Goal: Task Accomplishment & Management: Manage account settings

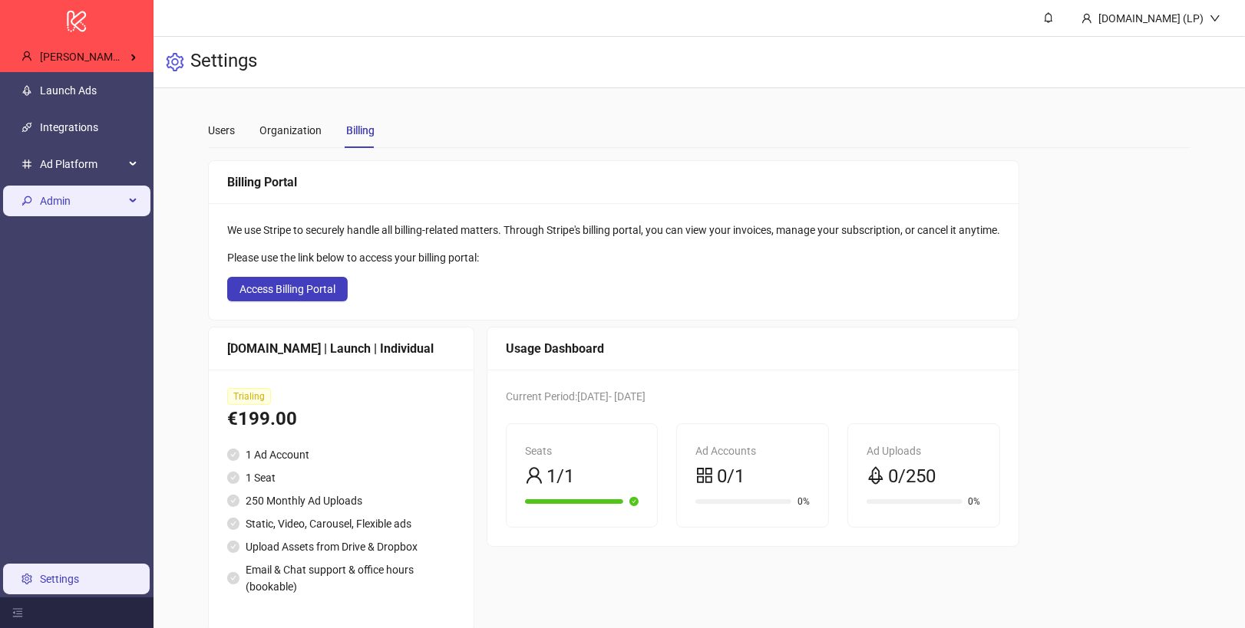
click at [53, 213] on span "Admin" at bounding box center [82, 201] width 84 height 31
click at [73, 192] on span "Admin" at bounding box center [82, 201] width 84 height 31
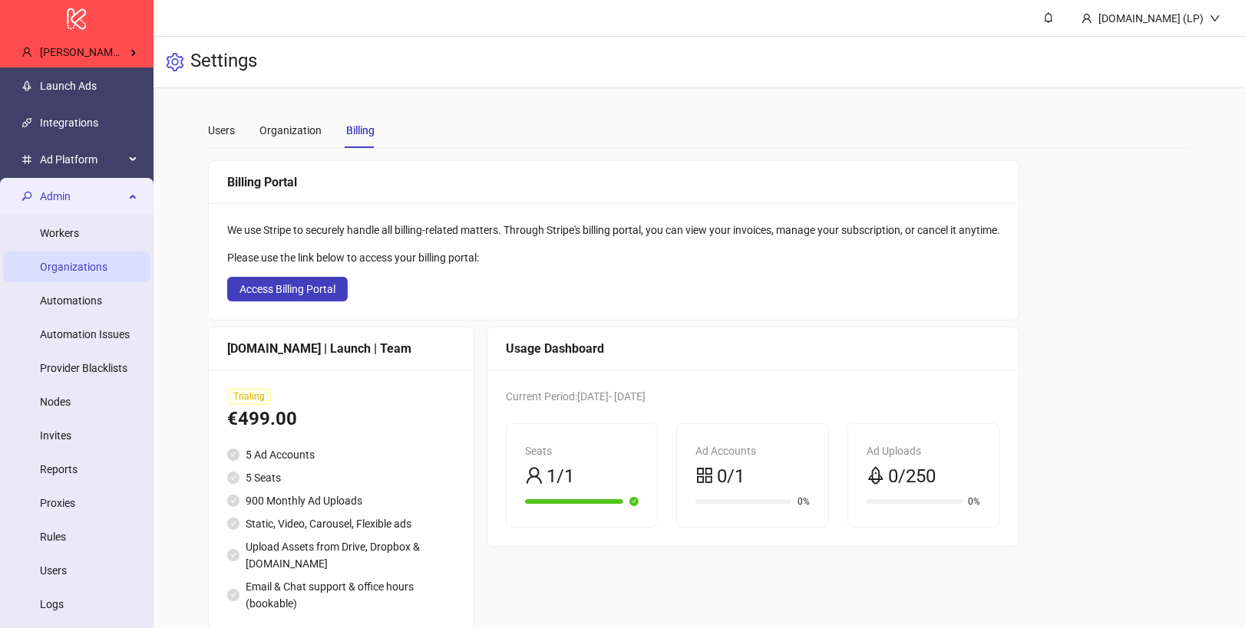
click at [91, 266] on link "Organizations" at bounding box center [74, 267] width 68 height 12
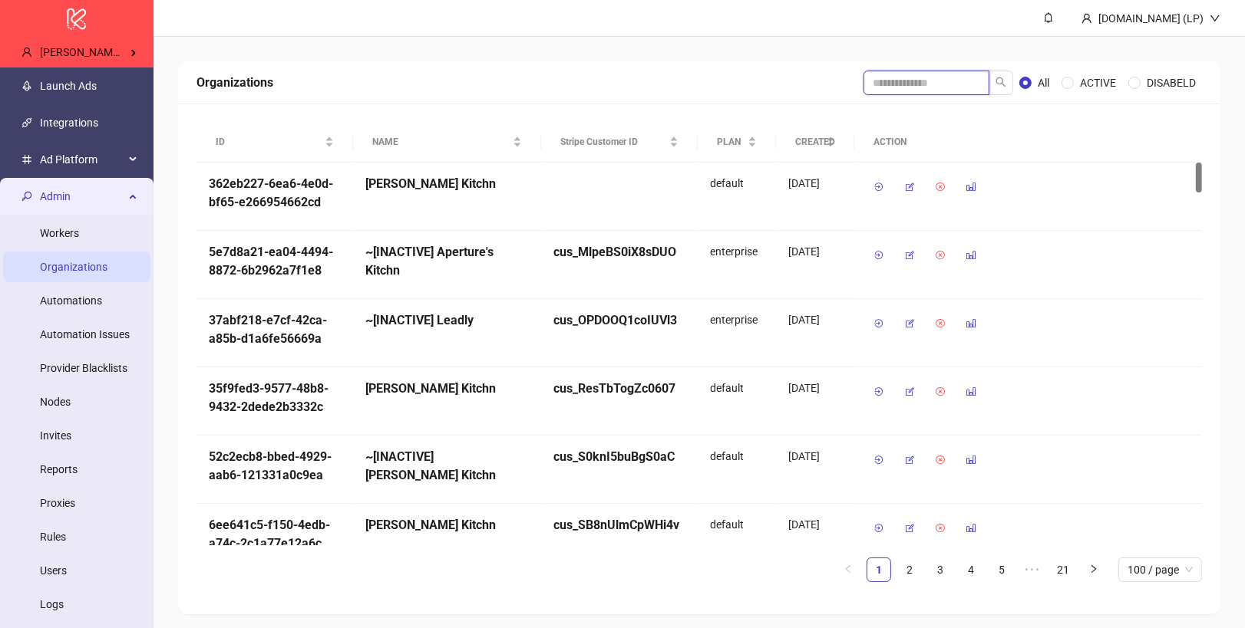
click at [907, 86] on input "search" at bounding box center [926, 83] width 126 height 25
type input "*"
type input "**********"
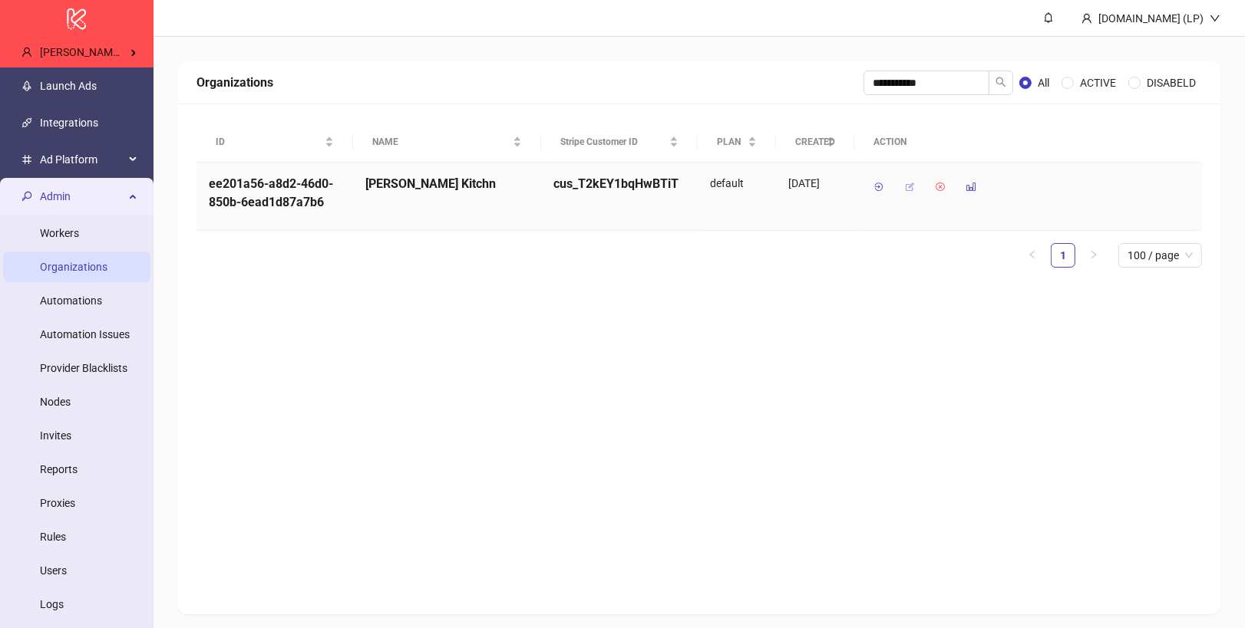
click at [907, 186] on icon "button" at bounding box center [909, 187] width 11 height 11
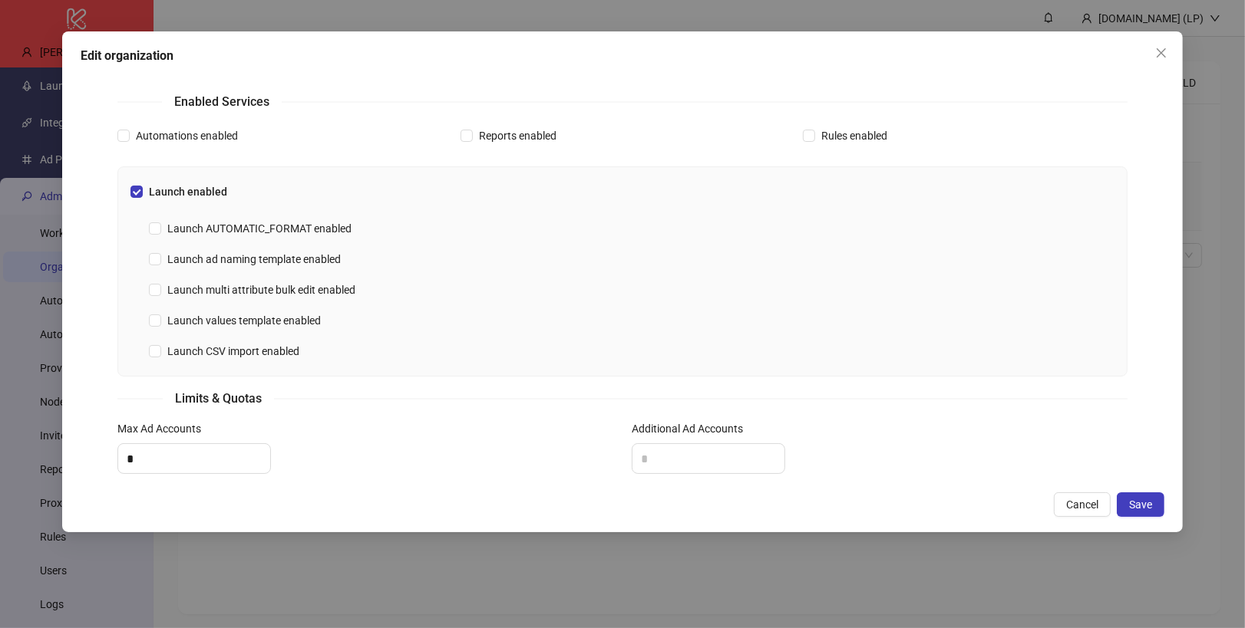
scroll to position [508, 0]
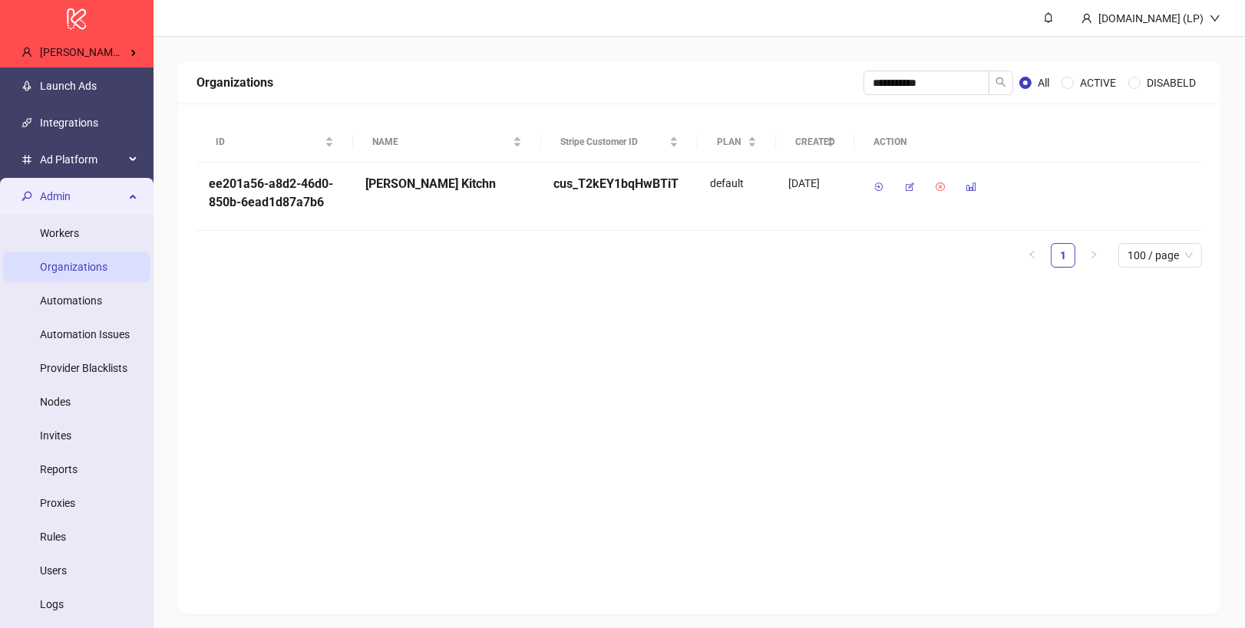
click at [76, 203] on span "Admin" at bounding box center [82, 196] width 84 height 31
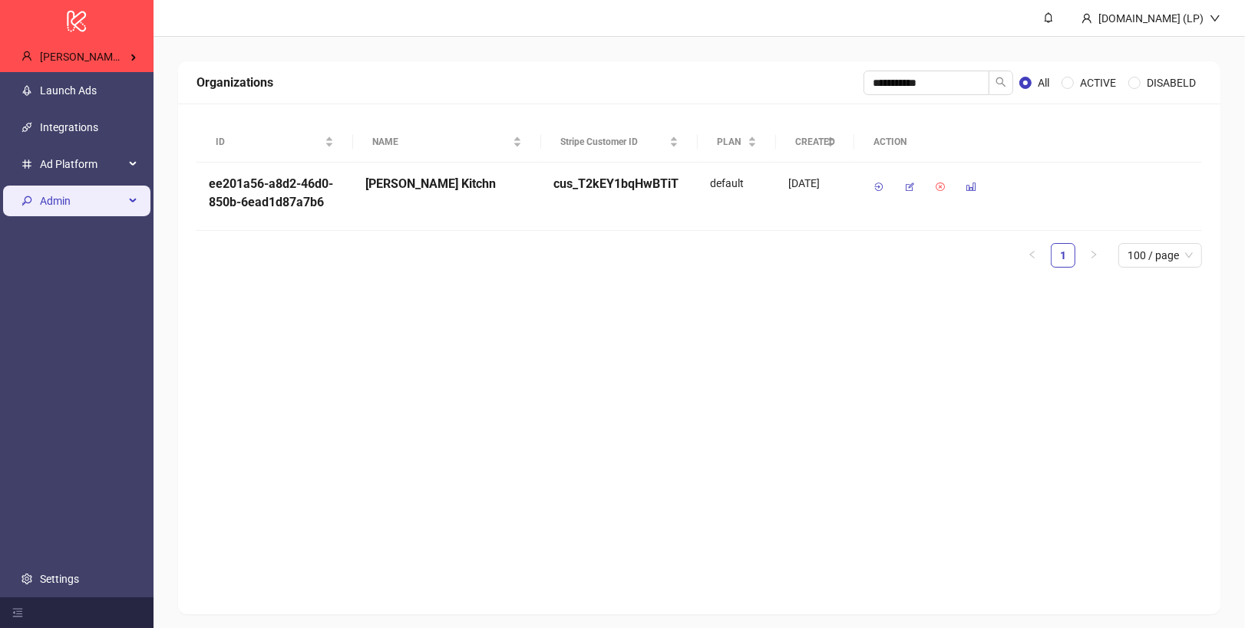
click at [88, 196] on span "Admin" at bounding box center [82, 201] width 84 height 31
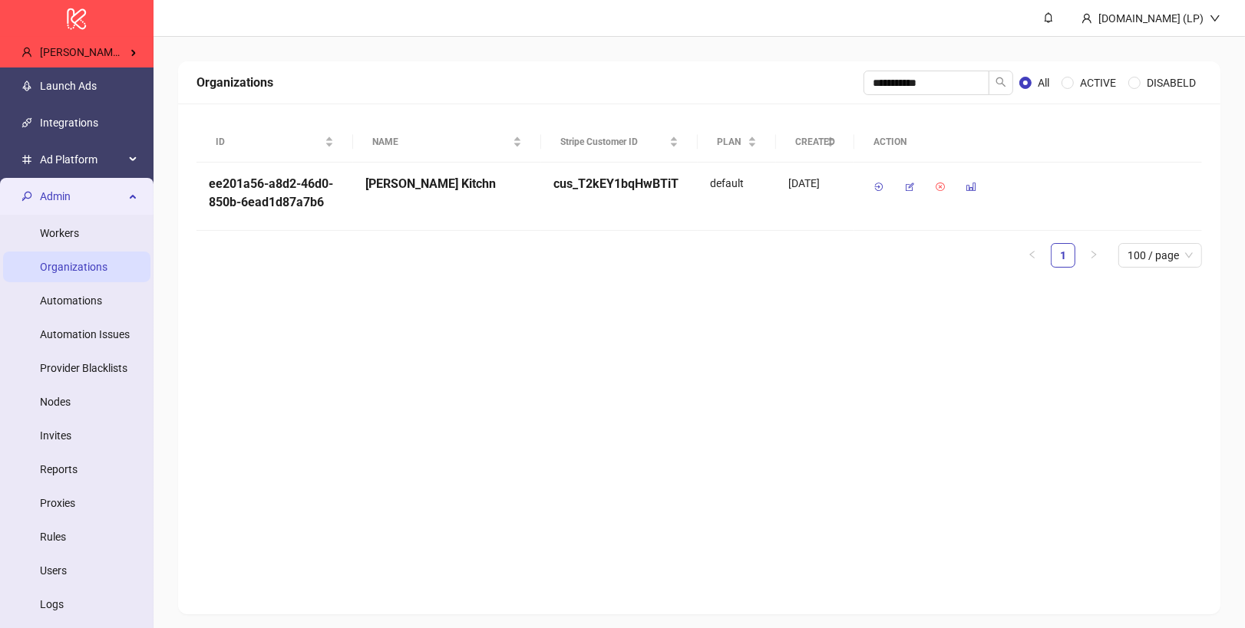
click at [88, 196] on span "Admin" at bounding box center [82, 196] width 84 height 31
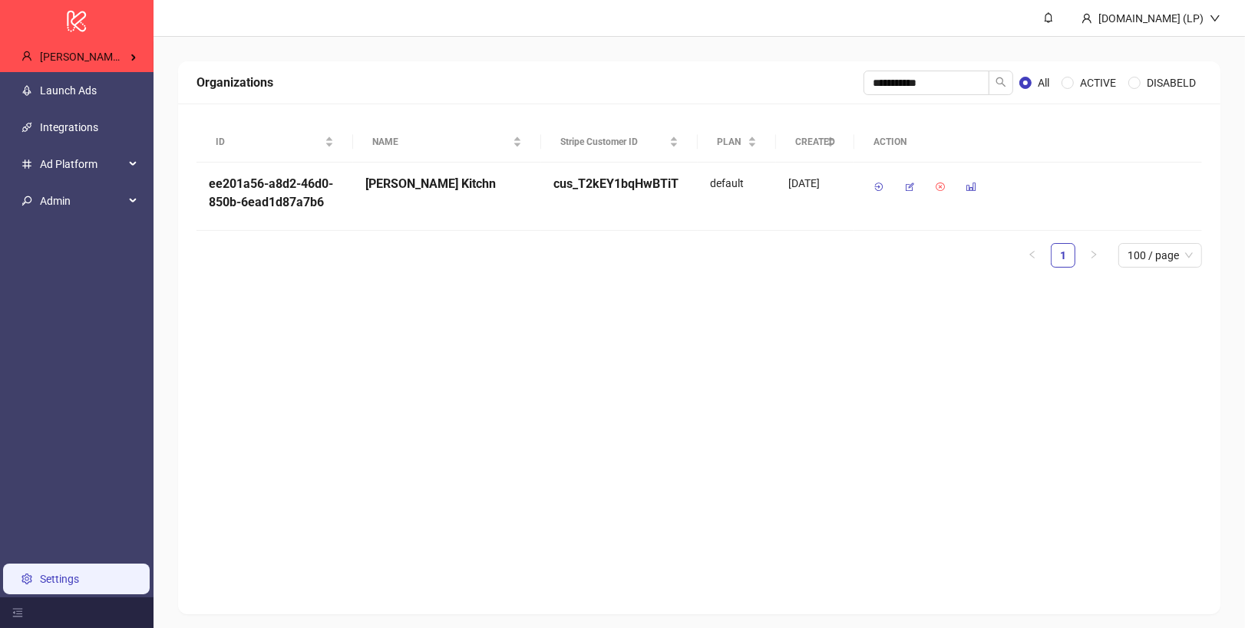
click at [68, 576] on link "Settings" at bounding box center [59, 579] width 39 height 12
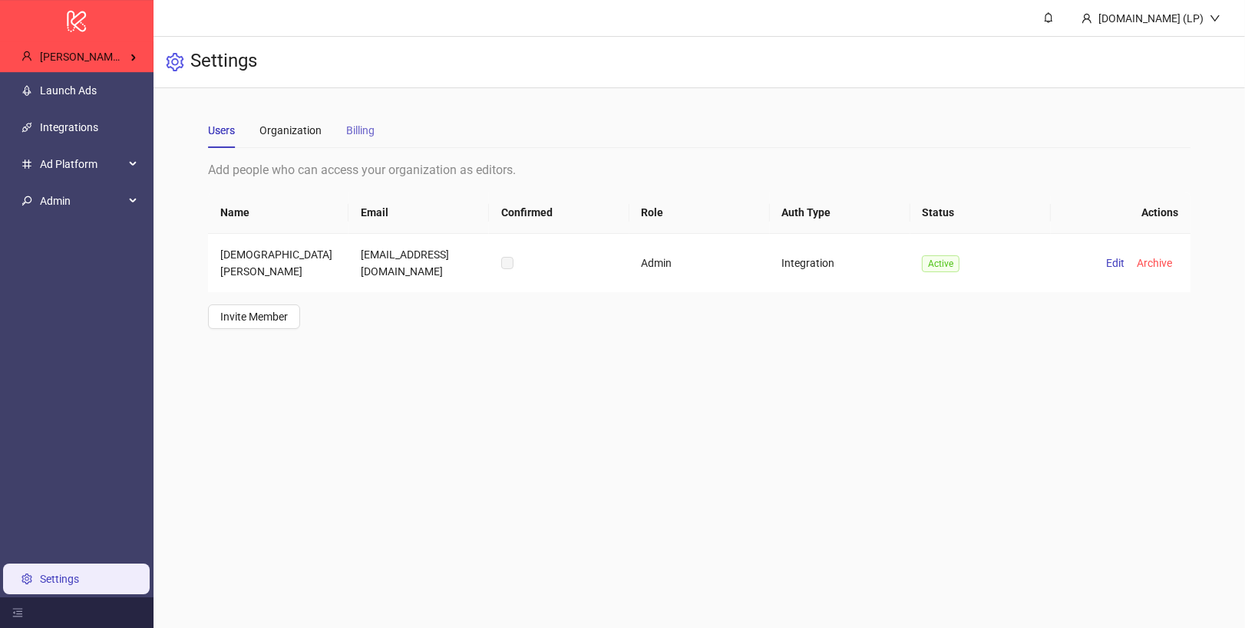
click at [358, 120] on div "Billing" at bounding box center [360, 130] width 28 height 35
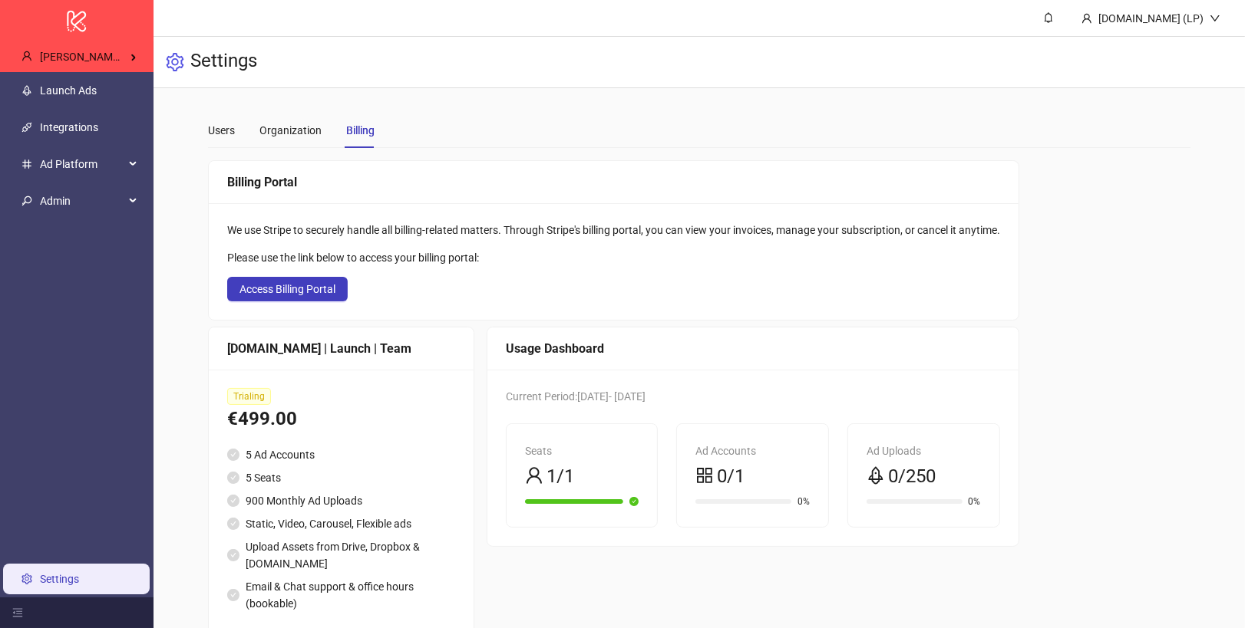
scroll to position [25, 0]
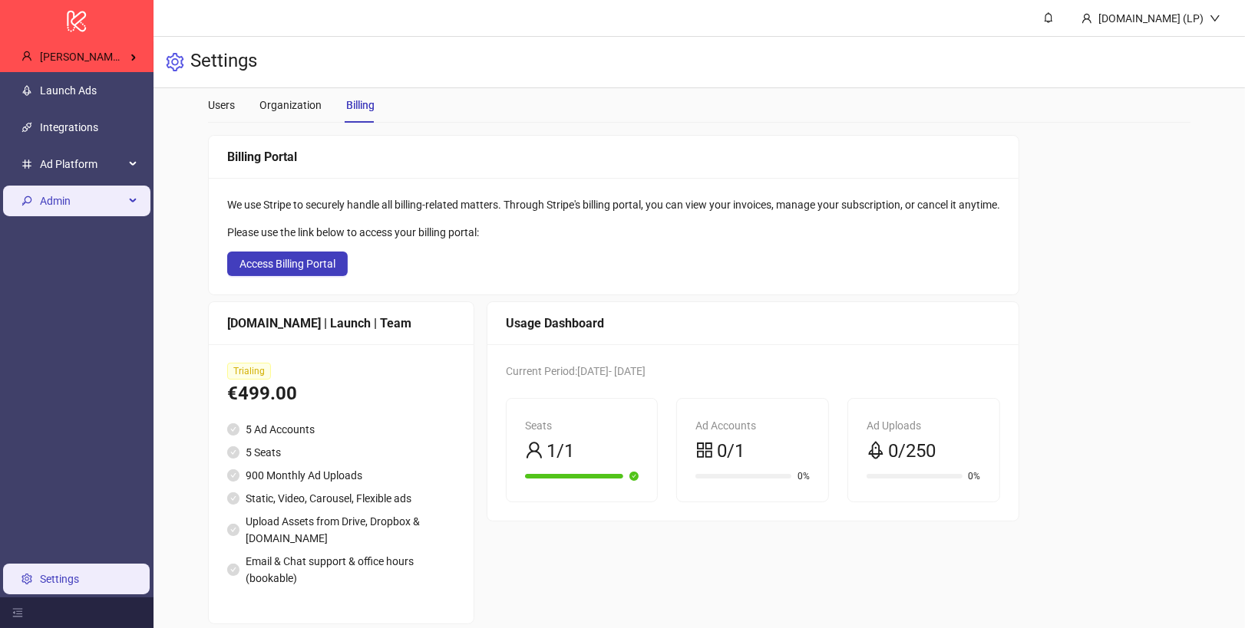
click at [42, 208] on span "Admin" at bounding box center [82, 201] width 84 height 31
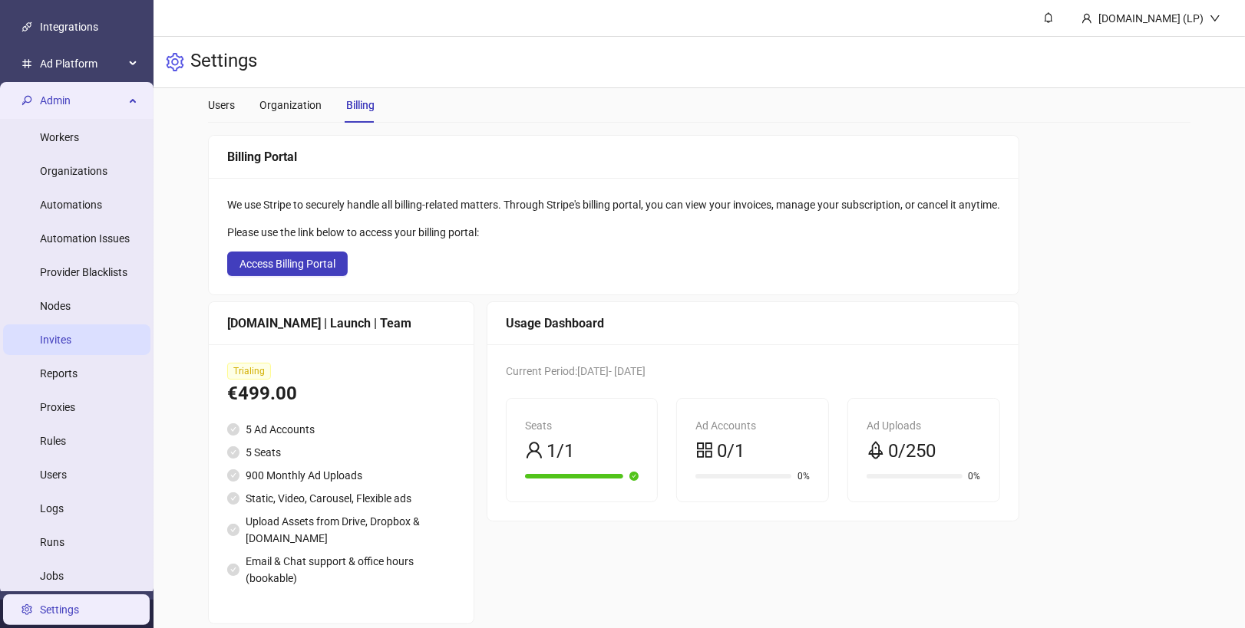
scroll to position [97, 0]
click at [77, 109] on span "Admin" at bounding box center [82, 99] width 84 height 31
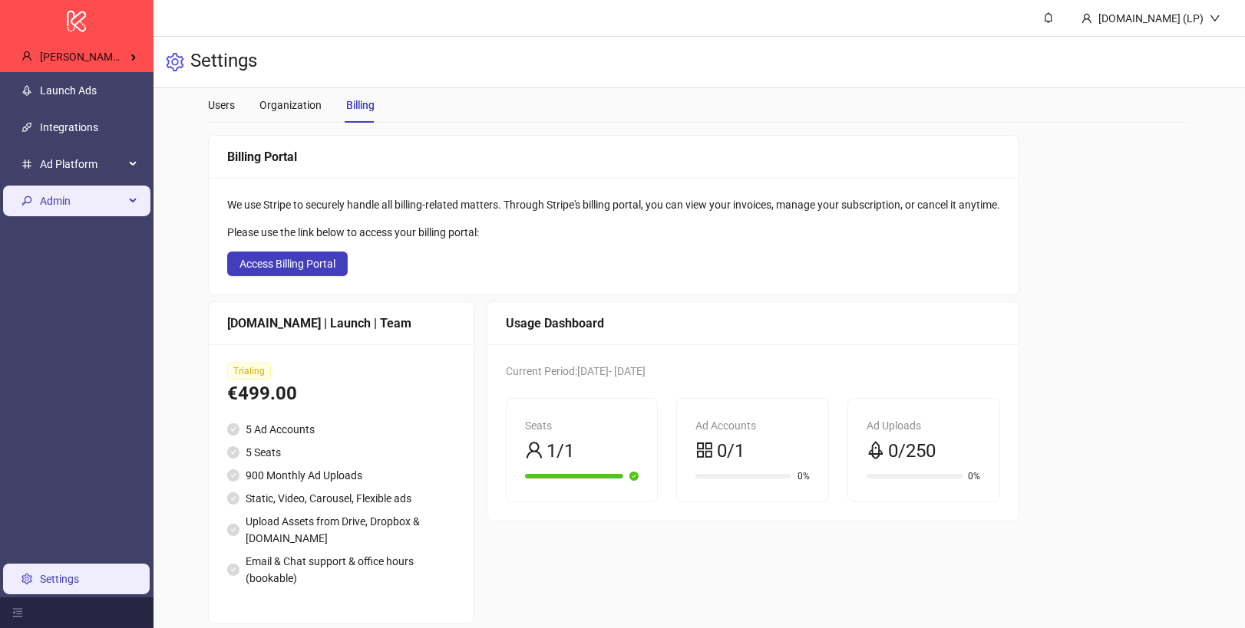
scroll to position [0, 0]
click at [38, 210] on div "Admin" at bounding box center [76, 201] width 147 height 31
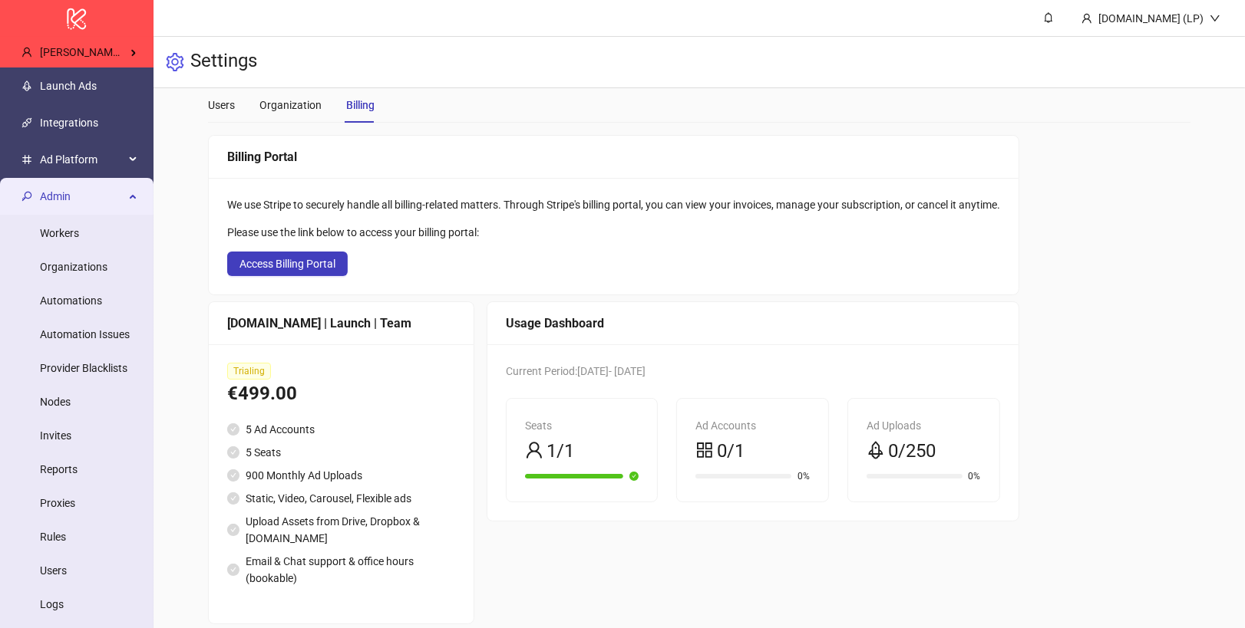
click at [38, 186] on div "Admin" at bounding box center [76, 196] width 147 height 31
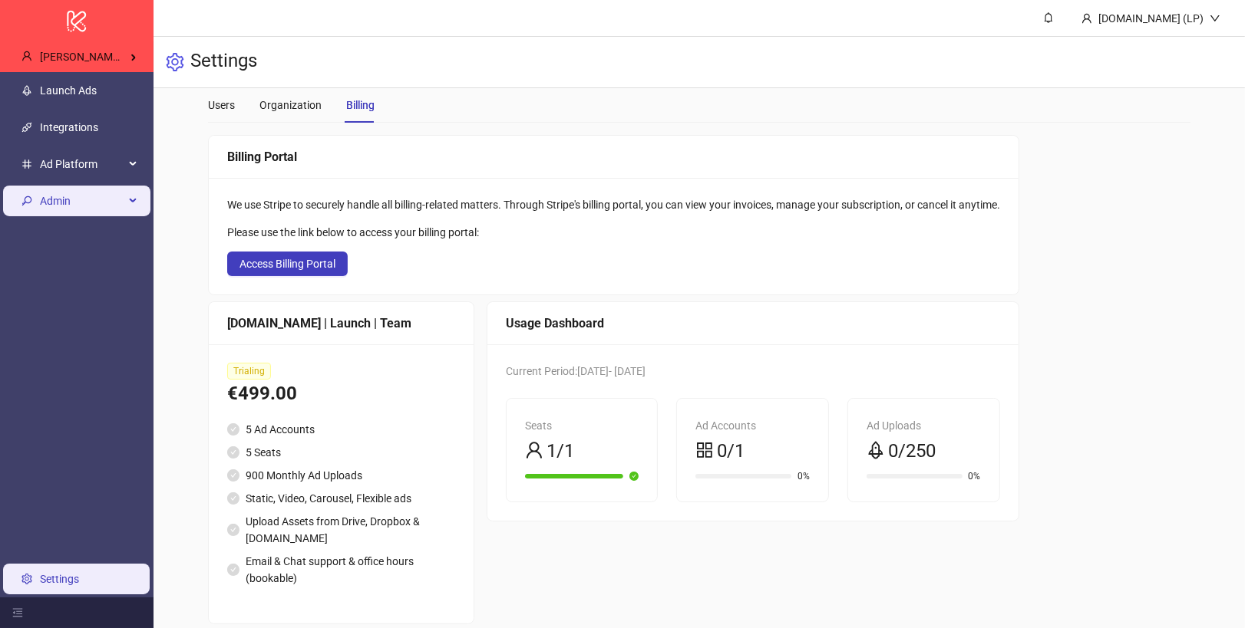
click at [38, 186] on div "Admin" at bounding box center [76, 201] width 147 height 31
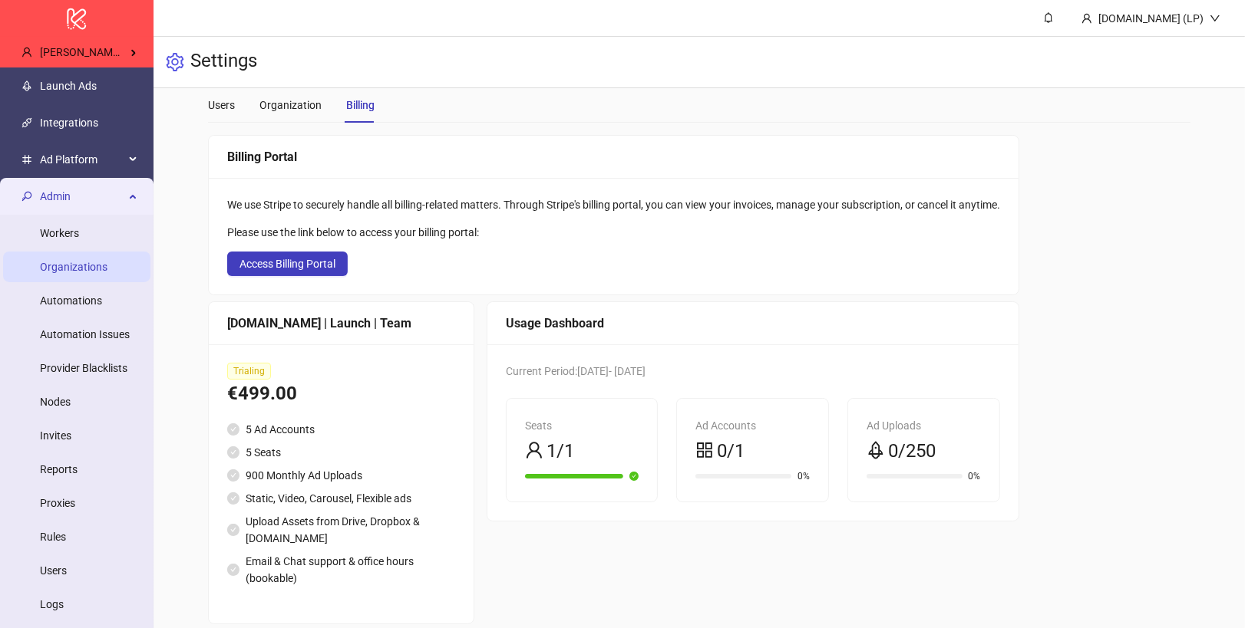
click at [73, 273] on link "Organizations" at bounding box center [74, 267] width 68 height 12
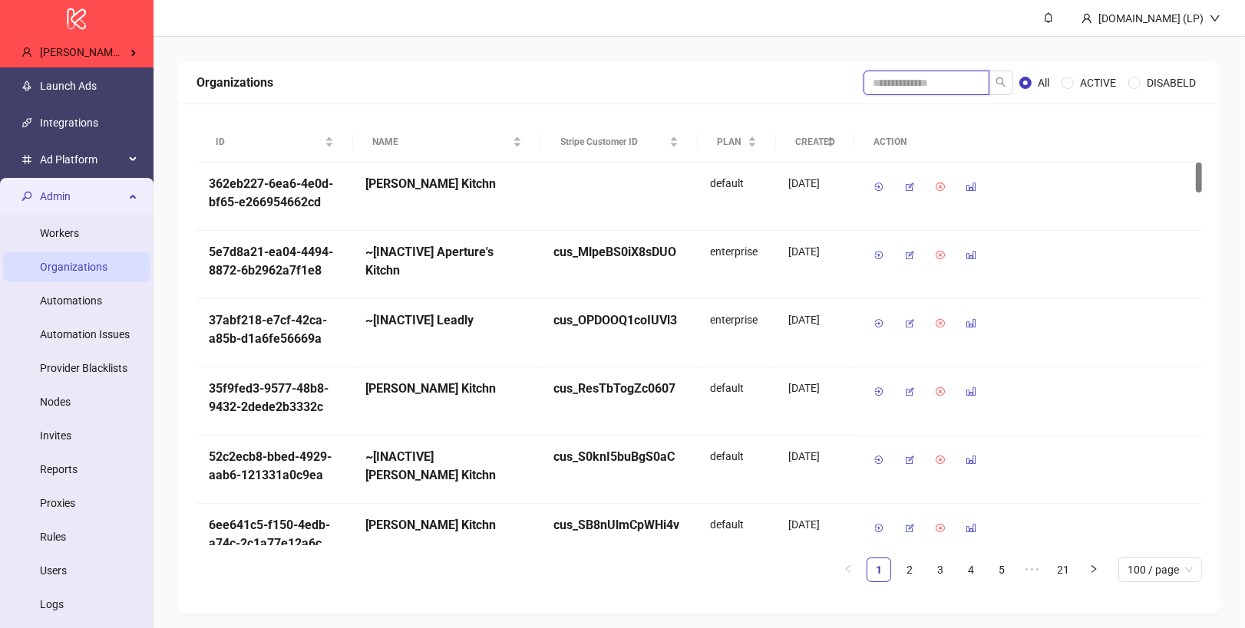
click at [881, 77] on input "search" at bounding box center [926, 83] width 126 height 25
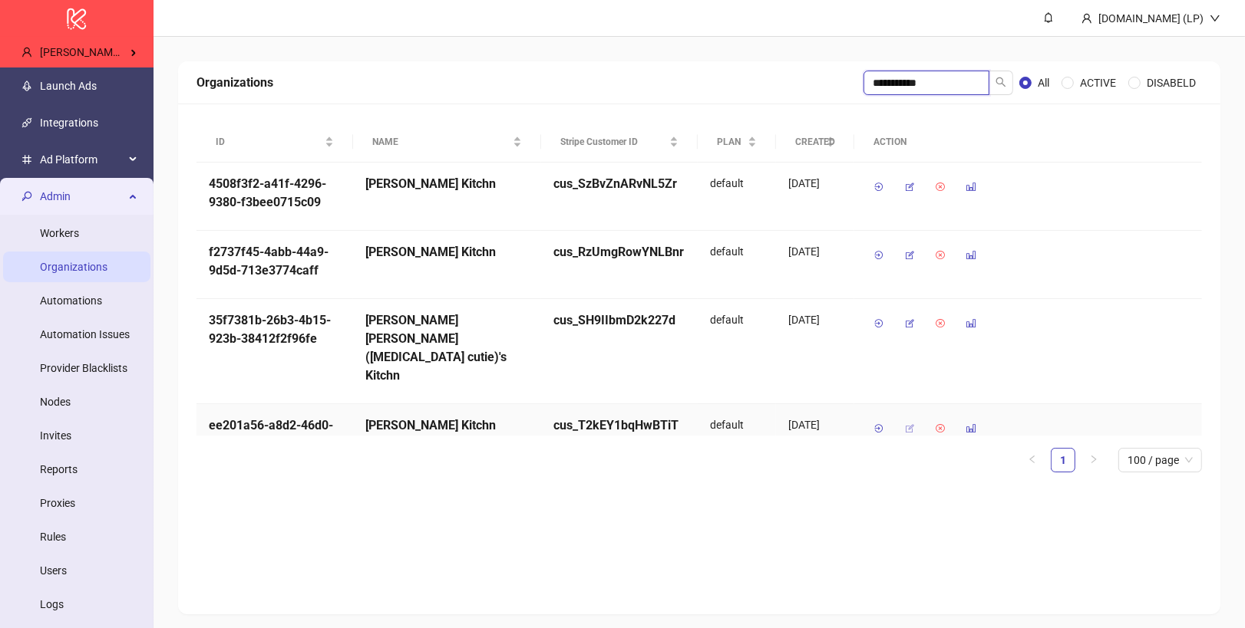
type input "**********"
click at [906, 423] on span "button" at bounding box center [909, 429] width 11 height 12
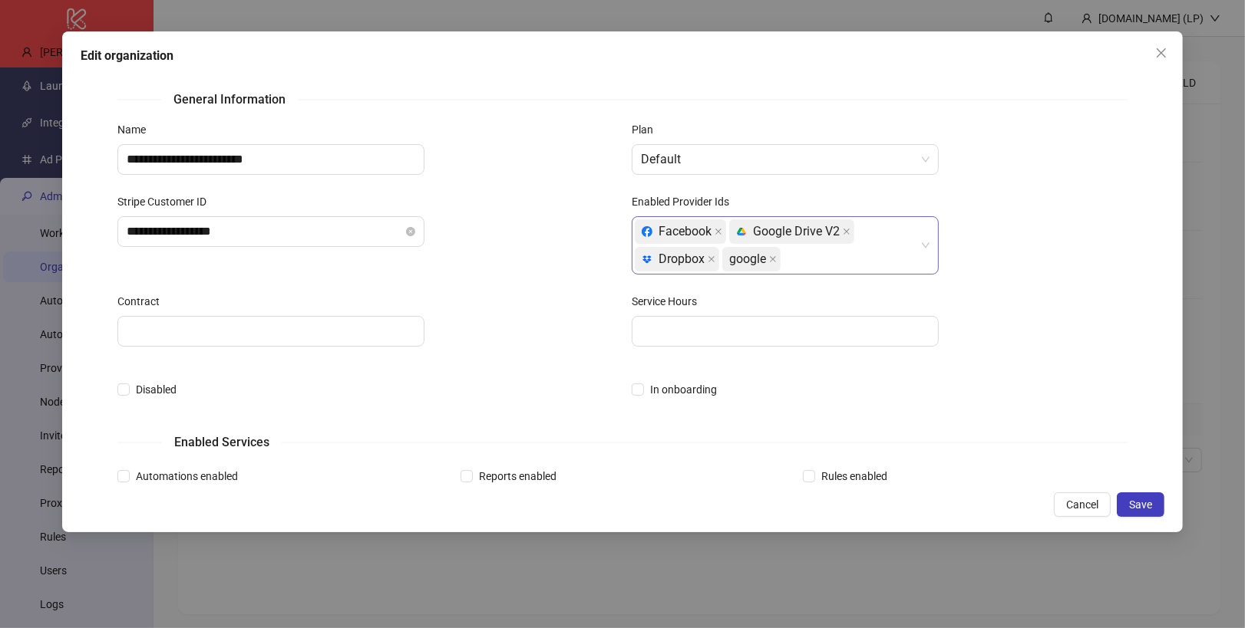
click at [813, 259] on div "Facebook platform/google_drive Google Drive V2 platform/dropbox Dropbox google" at bounding box center [777, 245] width 285 height 55
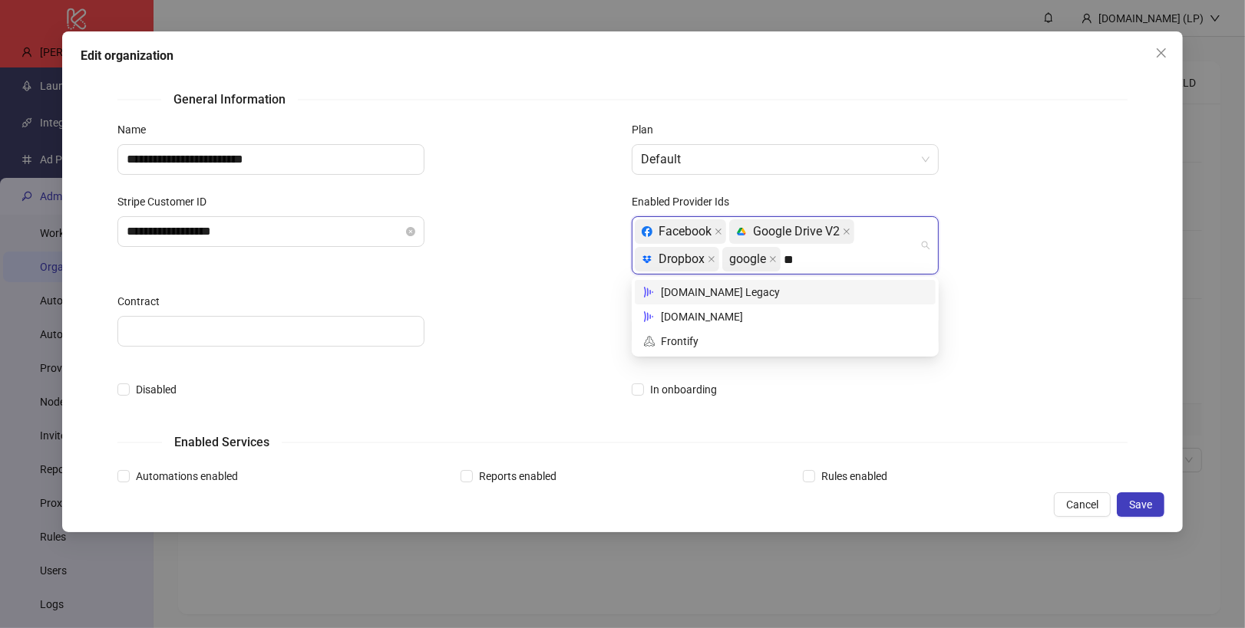
type input "***"
click at [700, 296] on div "Frame.io Legacy" at bounding box center [785, 292] width 282 height 17
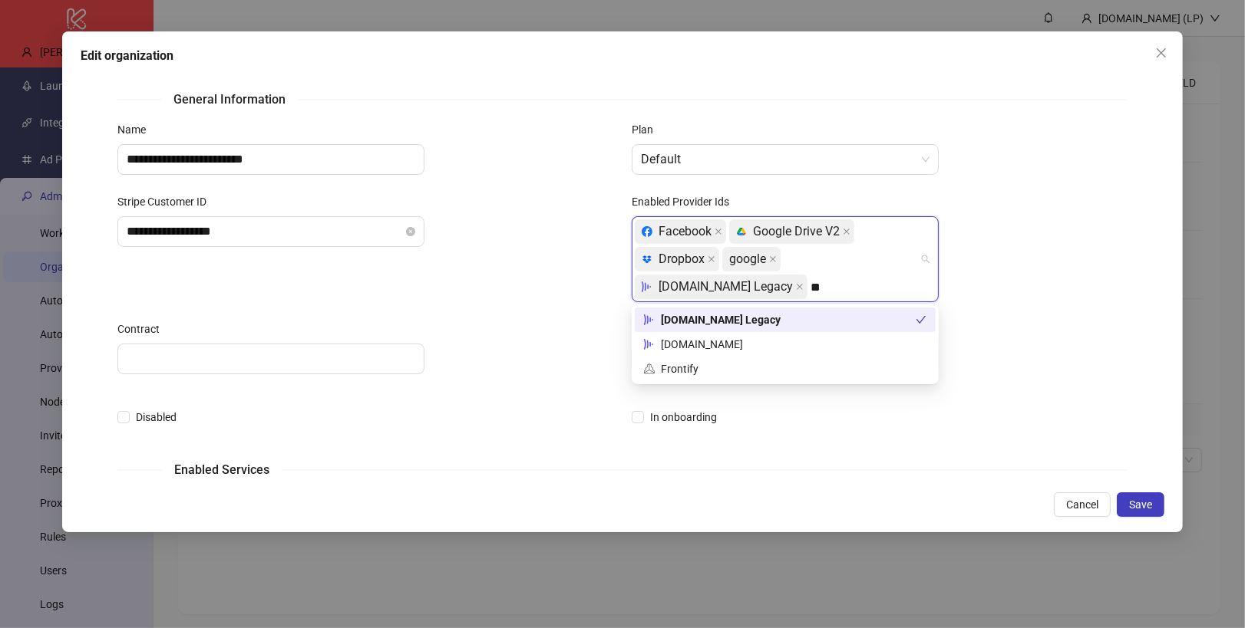
type input "***"
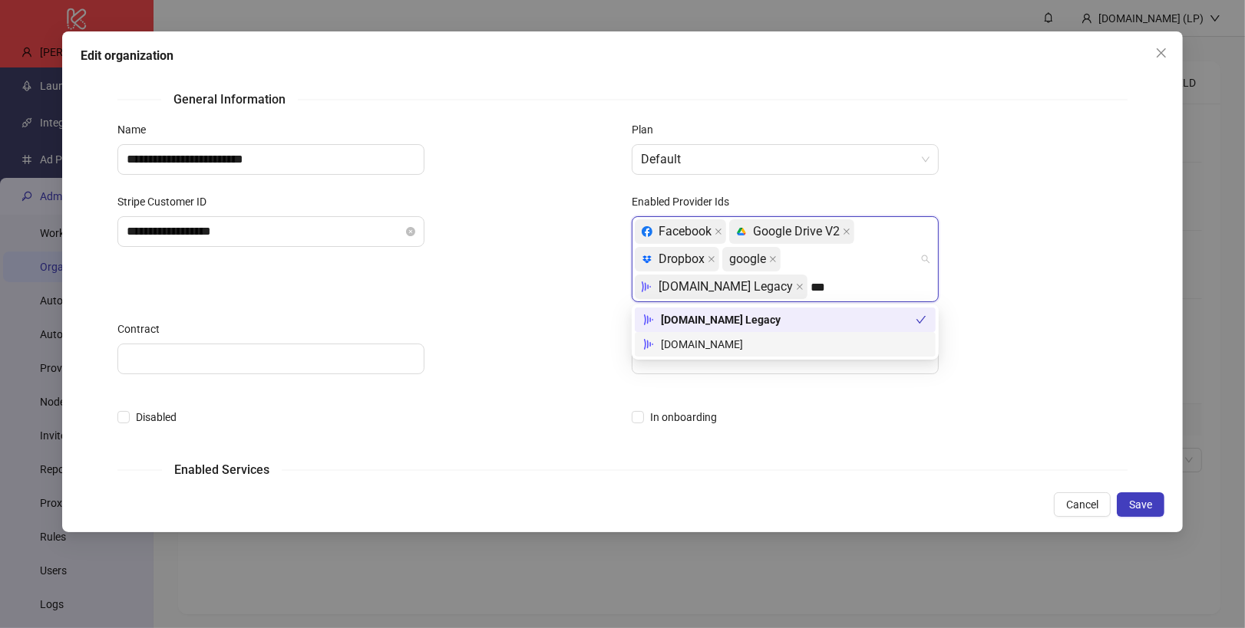
click at [732, 343] on div "Frame.io" at bounding box center [785, 344] width 282 height 17
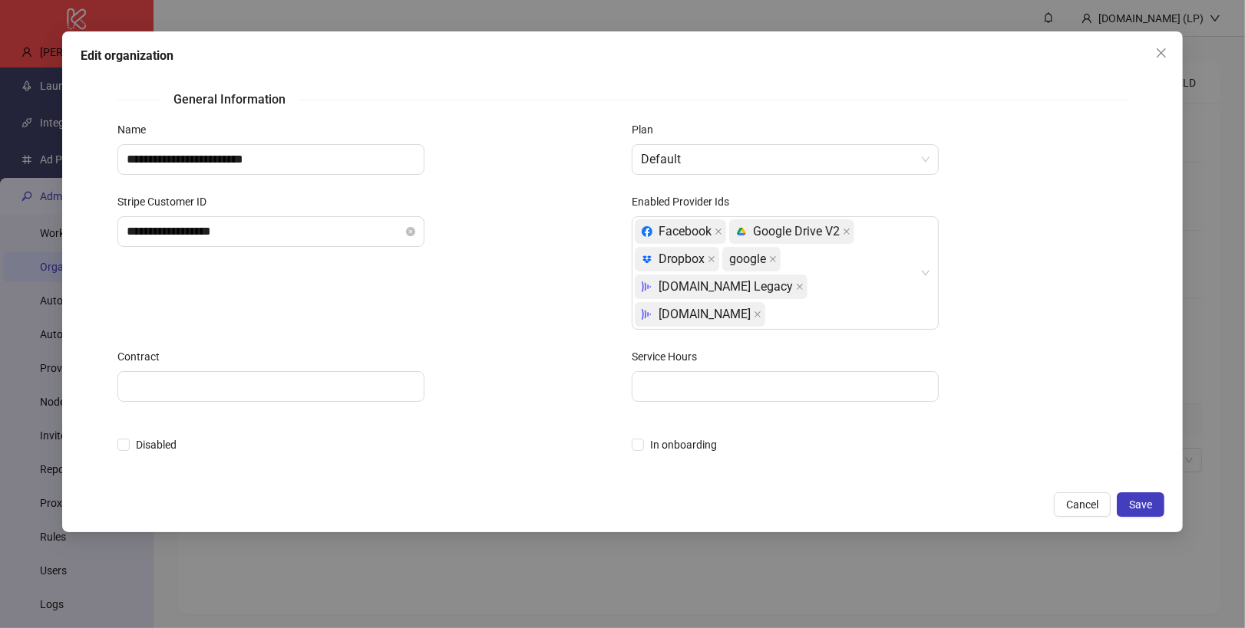
click at [1063, 348] on div "Service Hours" at bounding box center [880, 359] width 496 height 23
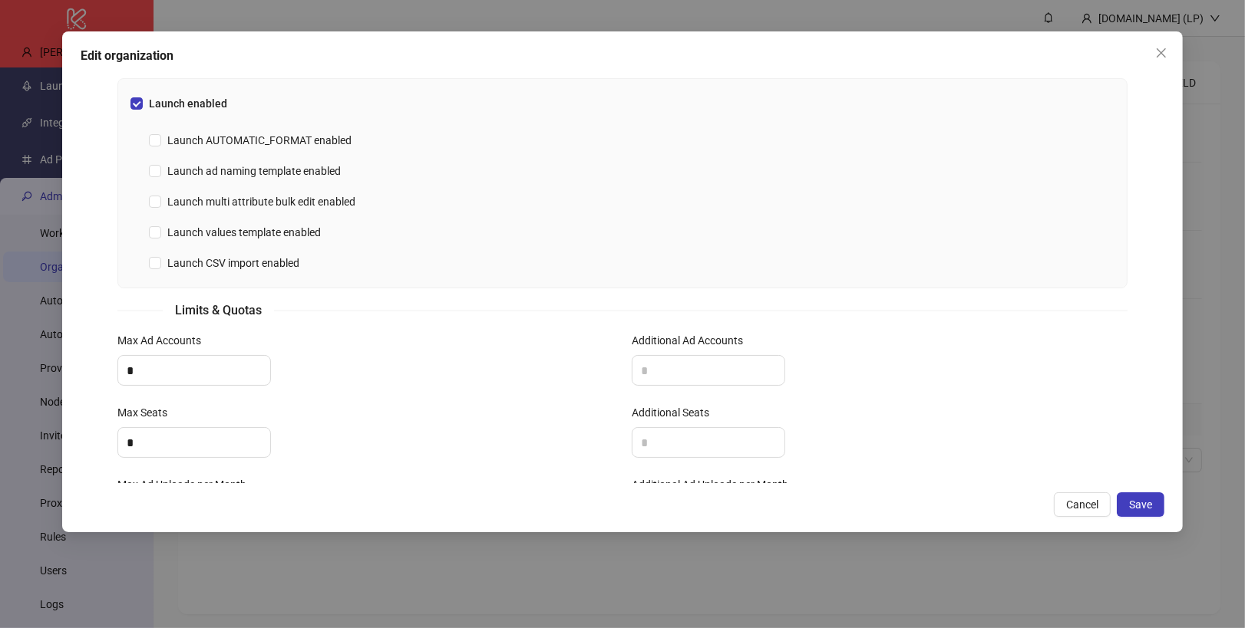
scroll to position [536, 0]
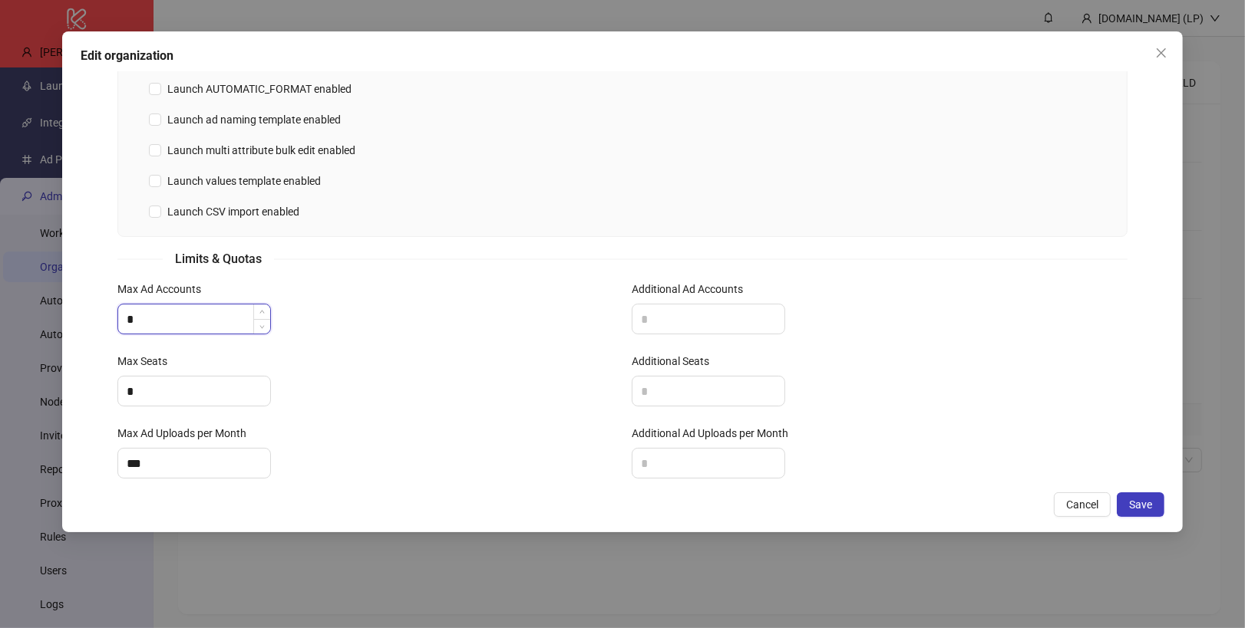
click at [138, 305] on input "*" at bounding box center [194, 319] width 152 height 29
type input "*"
click at [142, 377] on input "*" at bounding box center [194, 391] width 152 height 29
type input "*"
click at [154, 449] on input "***" at bounding box center [194, 463] width 152 height 29
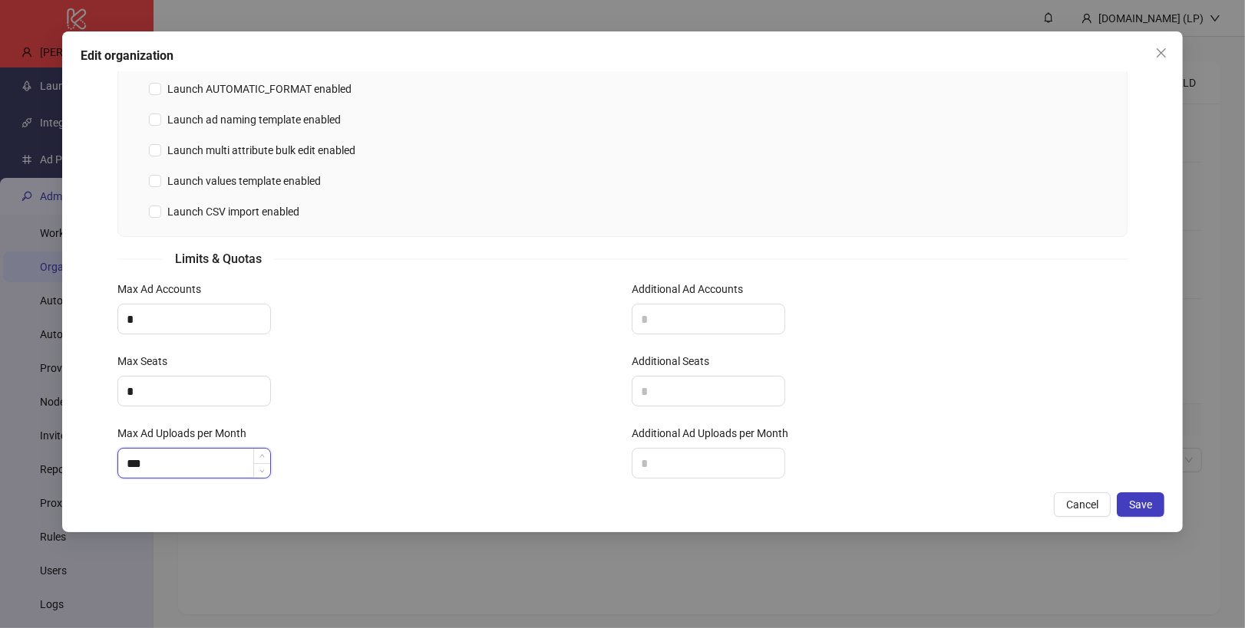
click at [154, 449] on input "***" at bounding box center [194, 463] width 152 height 29
type input "***"
click at [1148, 496] on button "Save" at bounding box center [1141, 505] width 48 height 25
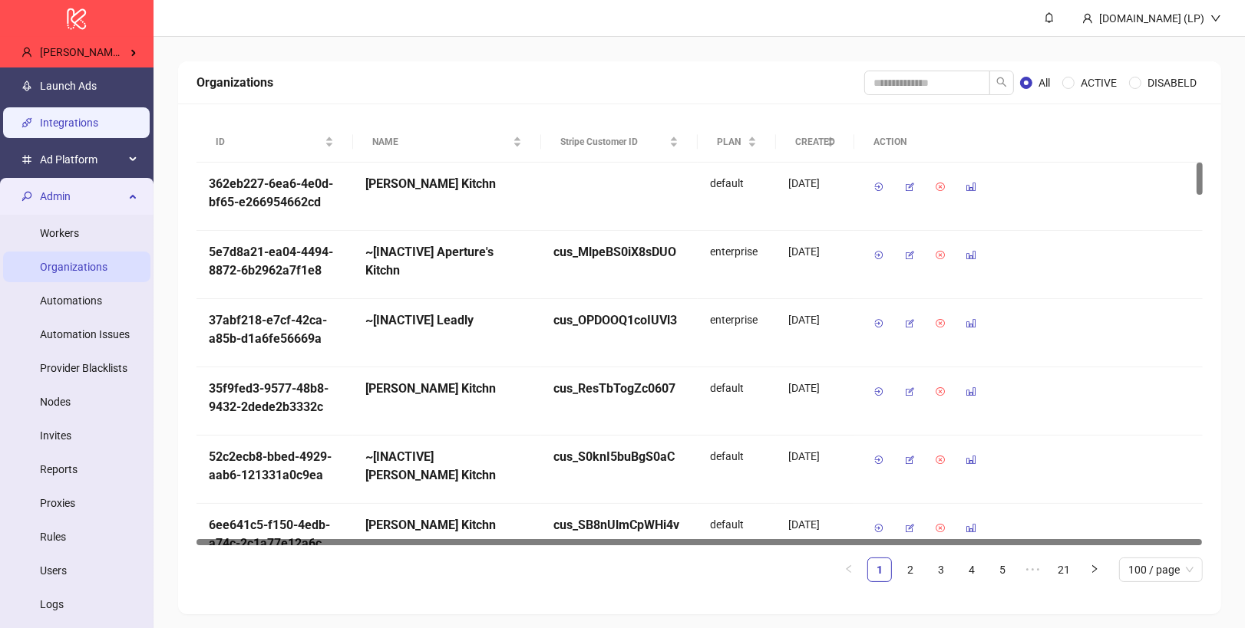
click at [68, 124] on link "Integrations" at bounding box center [69, 123] width 58 height 12
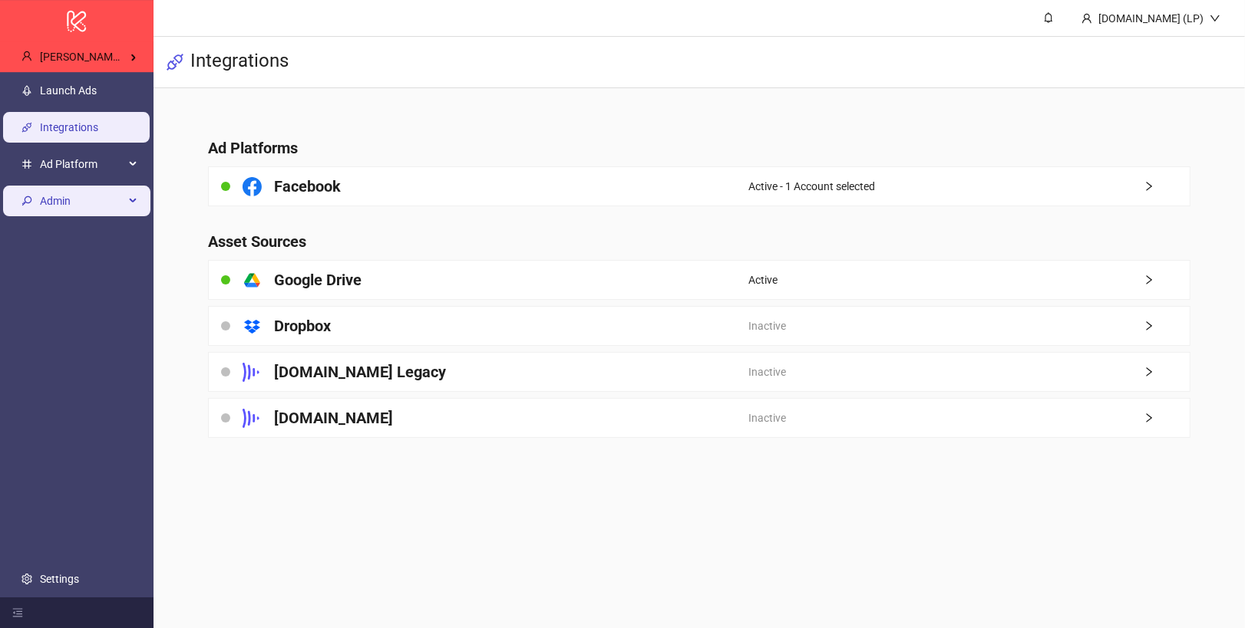
click at [63, 201] on span "Admin" at bounding box center [82, 201] width 84 height 31
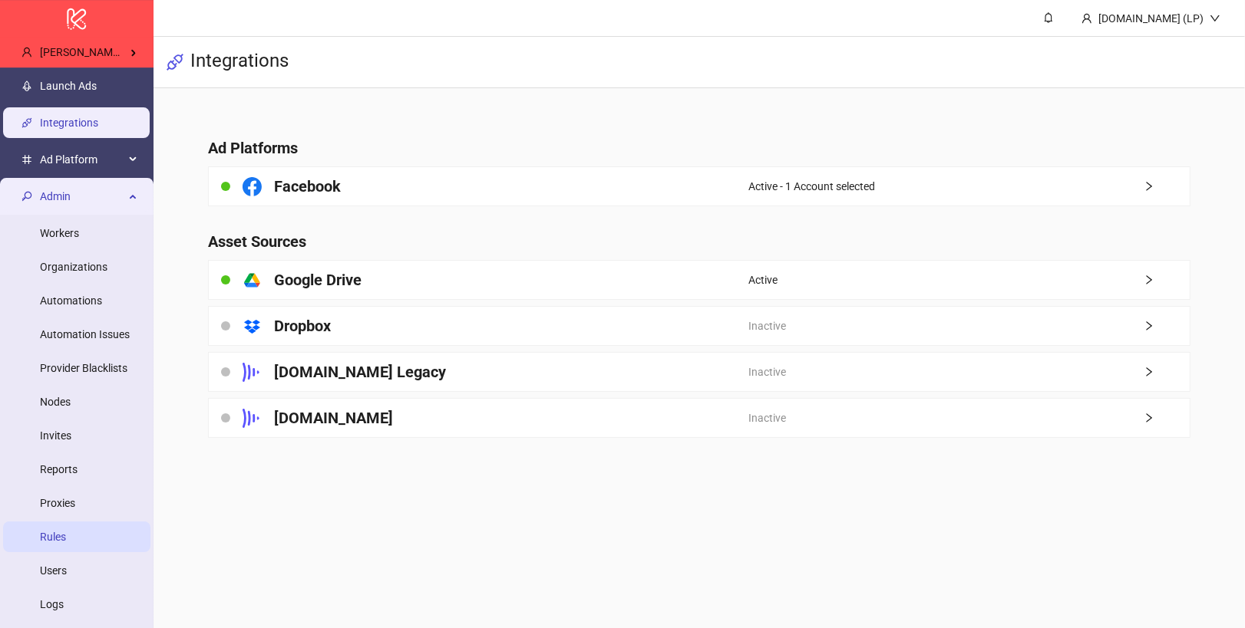
scroll to position [63, 0]
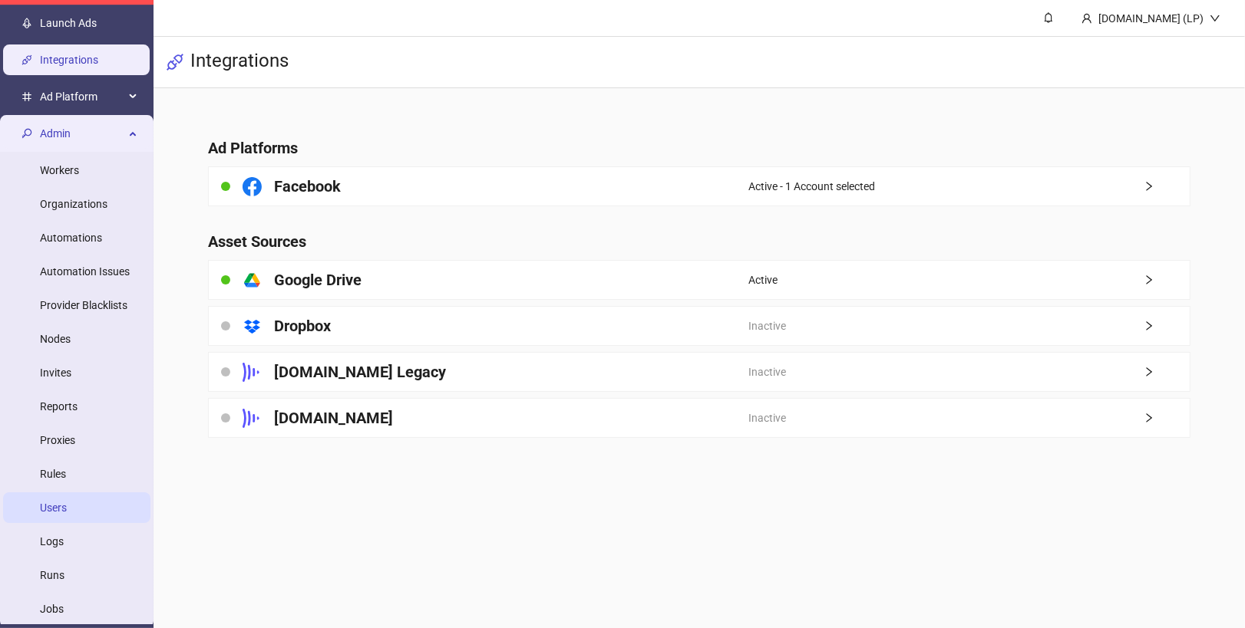
click at [53, 509] on link "Users" at bounding box center [53, 508] width 27 height 12
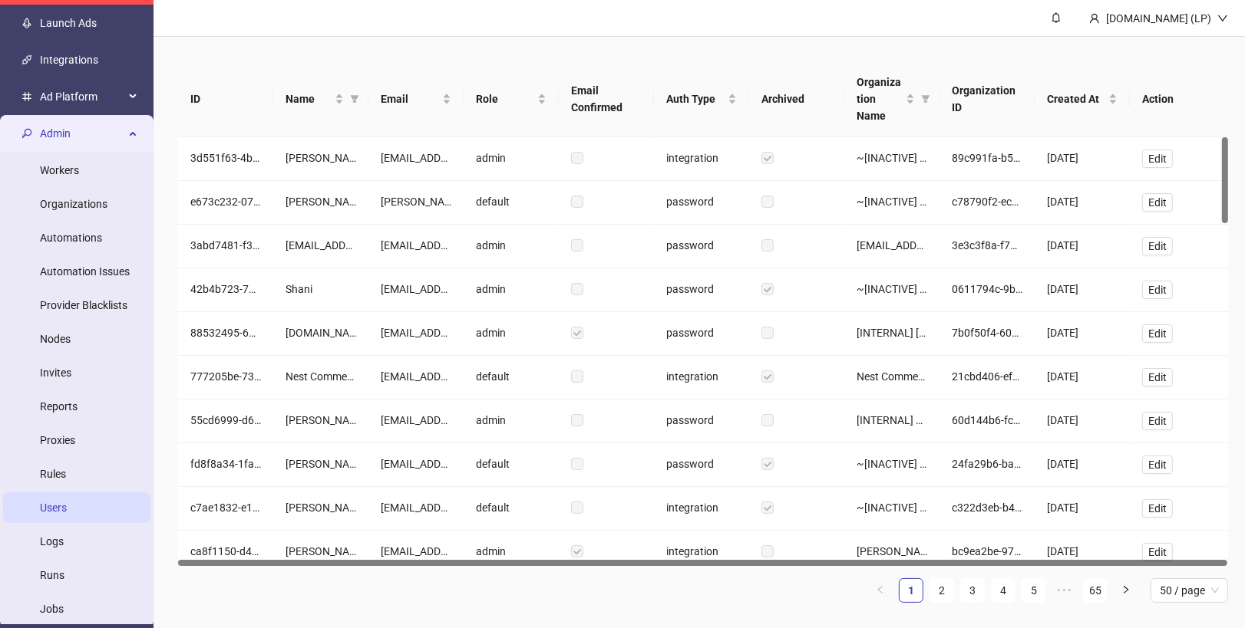
click at [116, 128] on span "Admin" at bounding box center [82, 133] width 84 height 31
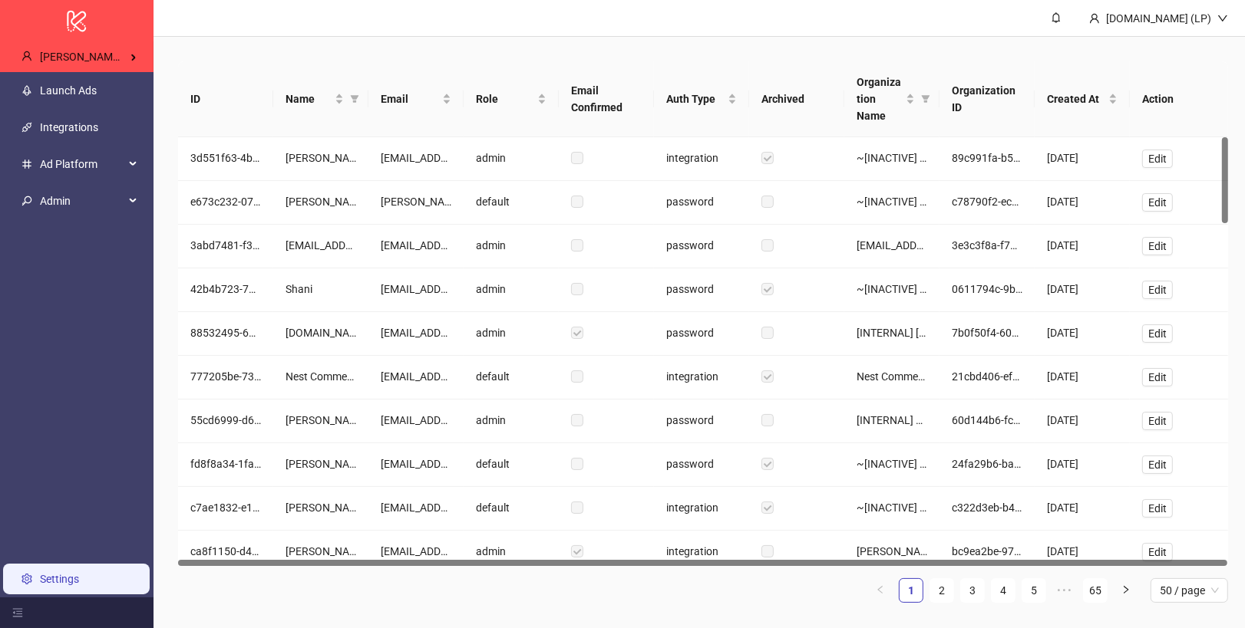
click at [73, 576] on link "Settings" at bounding box center [59, 579] width 39 height 12
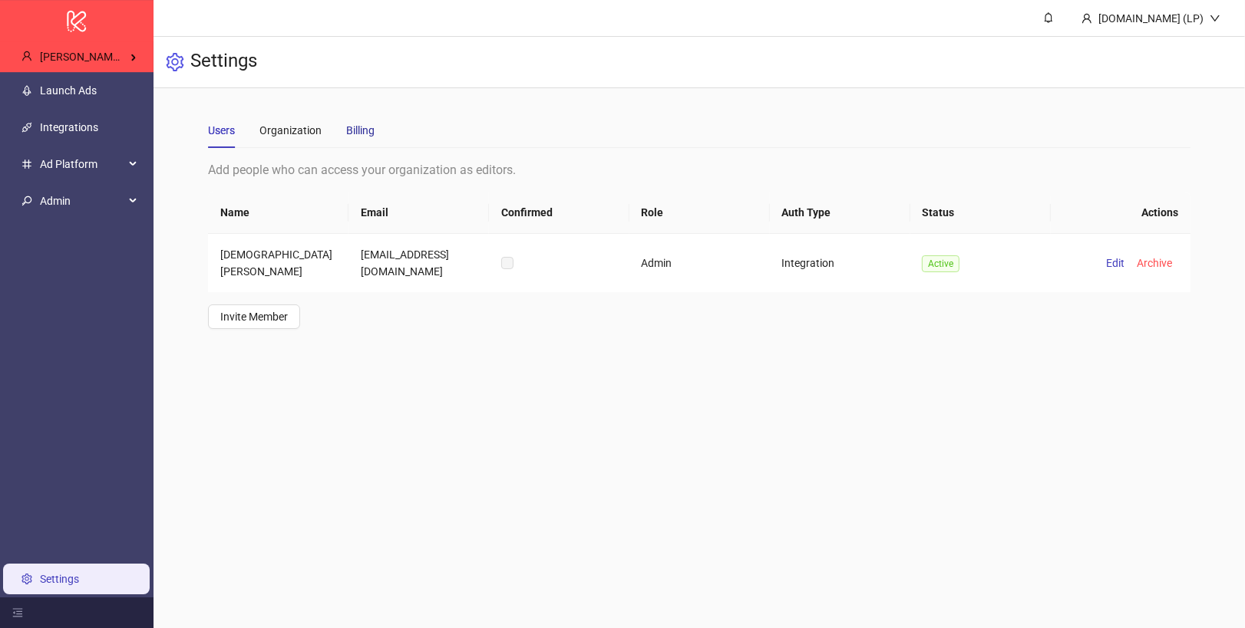
click at [356, 137] on div "Billing" at bounding box center [360, 130] width 28 height 17
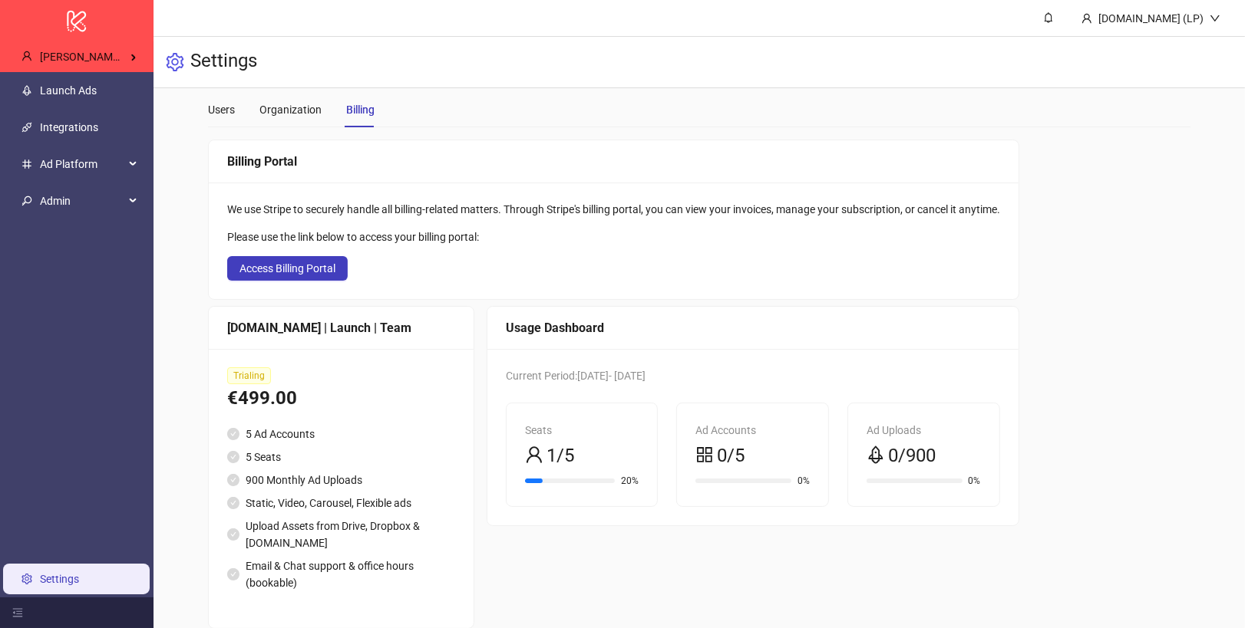
scroll to position [44, 0]
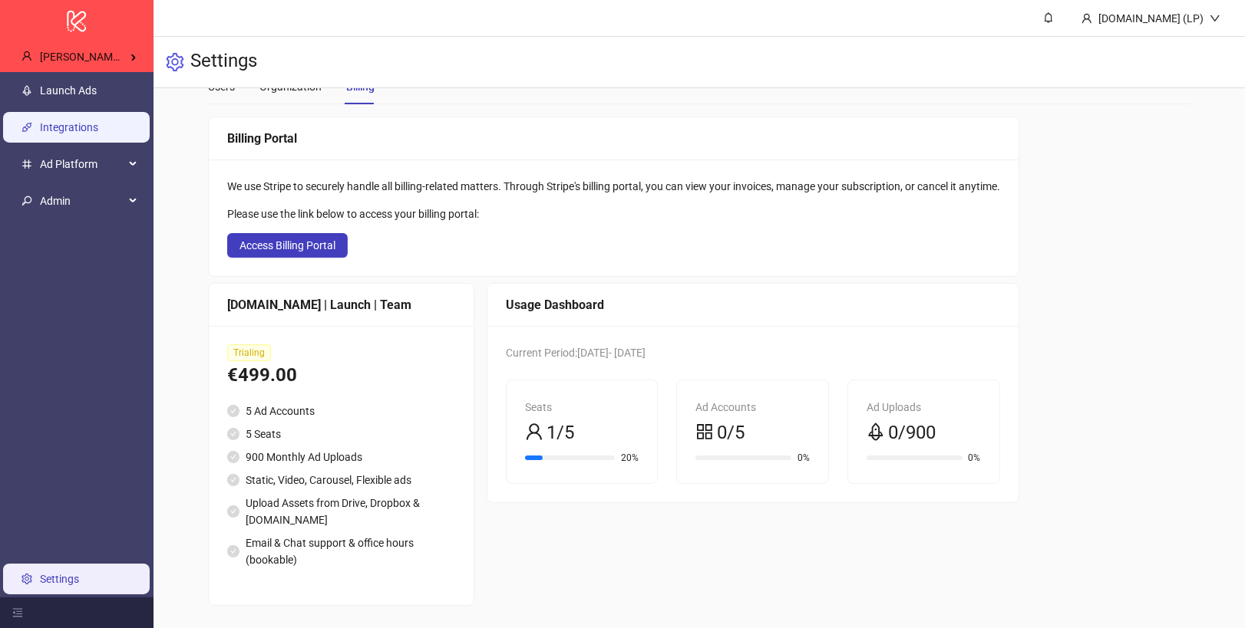
click at [98, 131] on link "Integrations" at bounding box center [69, 127] width 58 height 12
